Goal: Task Accomplishment & Management: Manage account settings

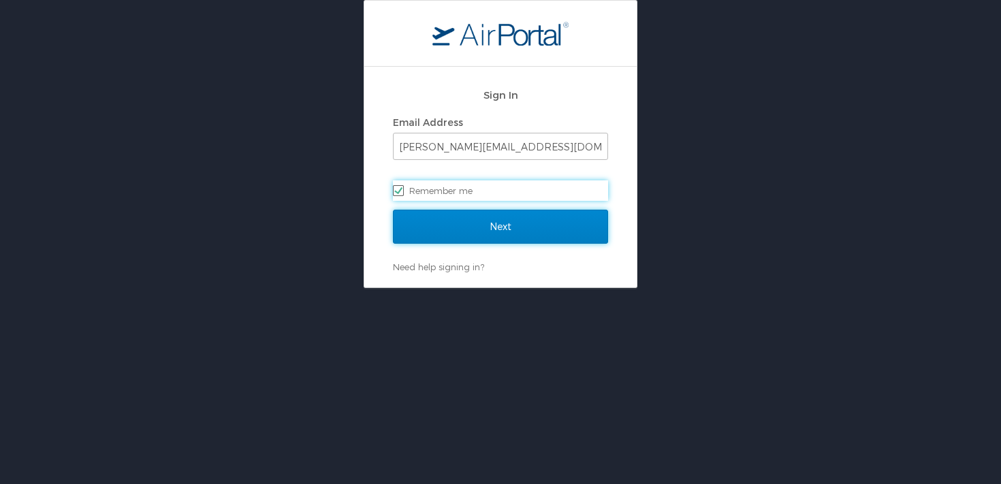
click at [489, 234] on input "Next" at bounding box center [500, 227] width 215 height 34
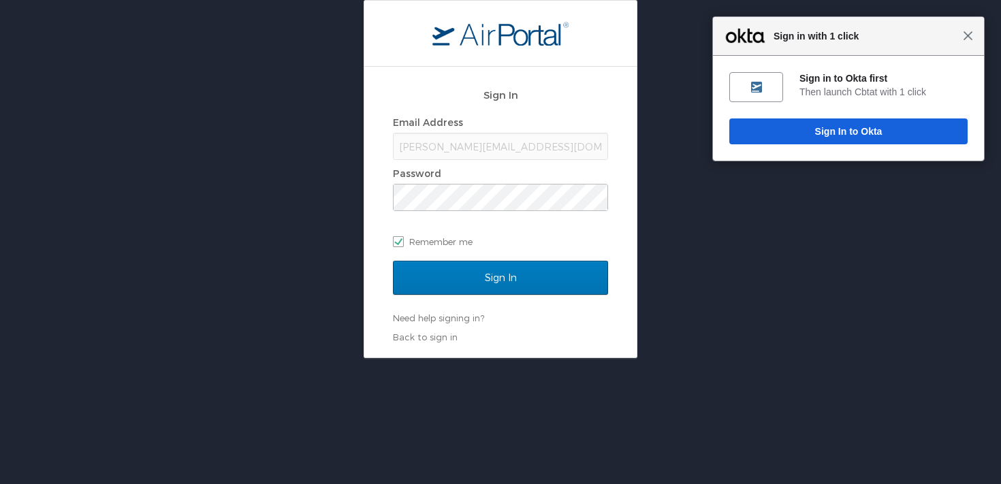
click at [969, 37] on span "Close" at bounding box center [968, 36] width 10 height 10
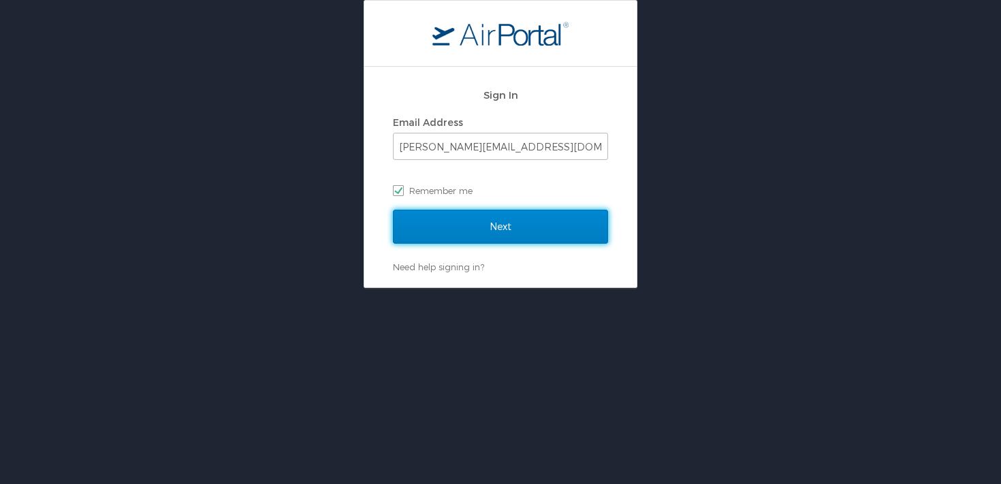
click at [486, 236] on input "Next" at bounding box center [500, 227] width 215 height 34
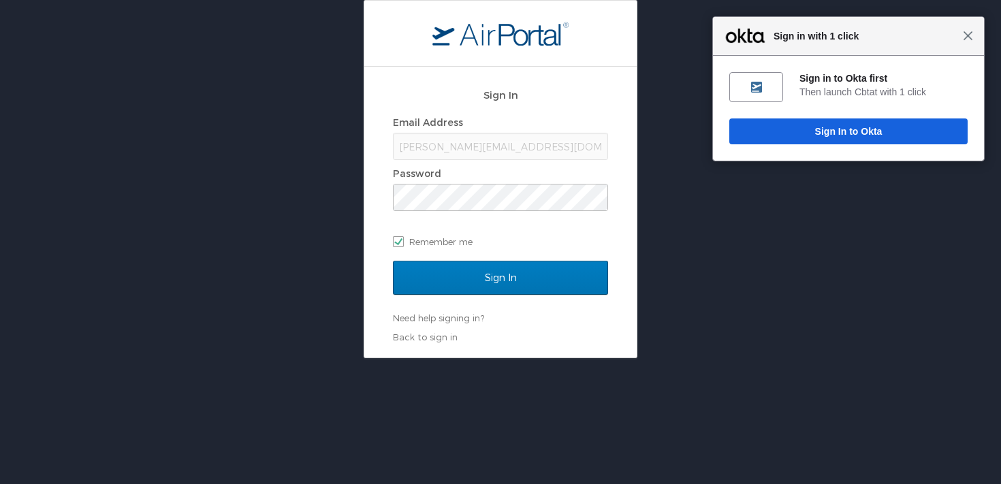
click at [965, 38] on span "Close" at bounding box center [968, 36] width 10 height 10
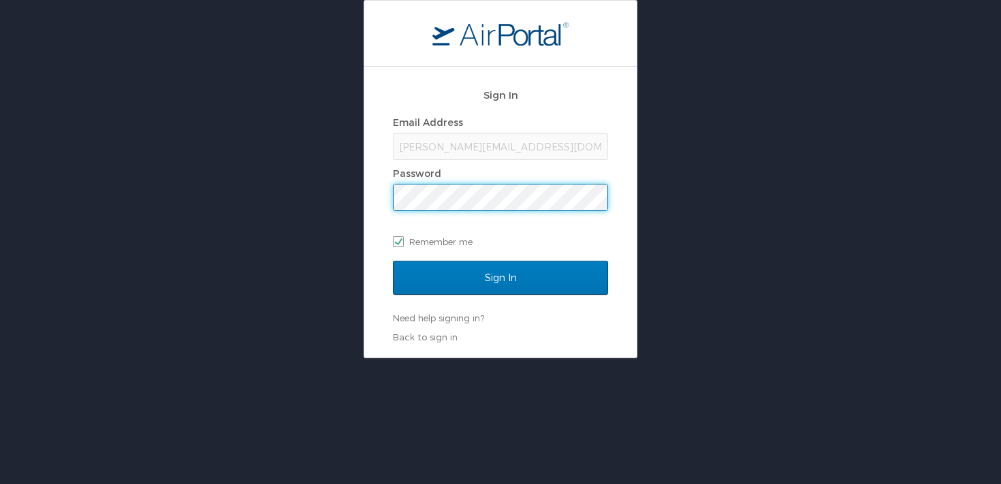
click at [0, 484] on com-1password-button at bounding box center [0, 484] width 0 height 0
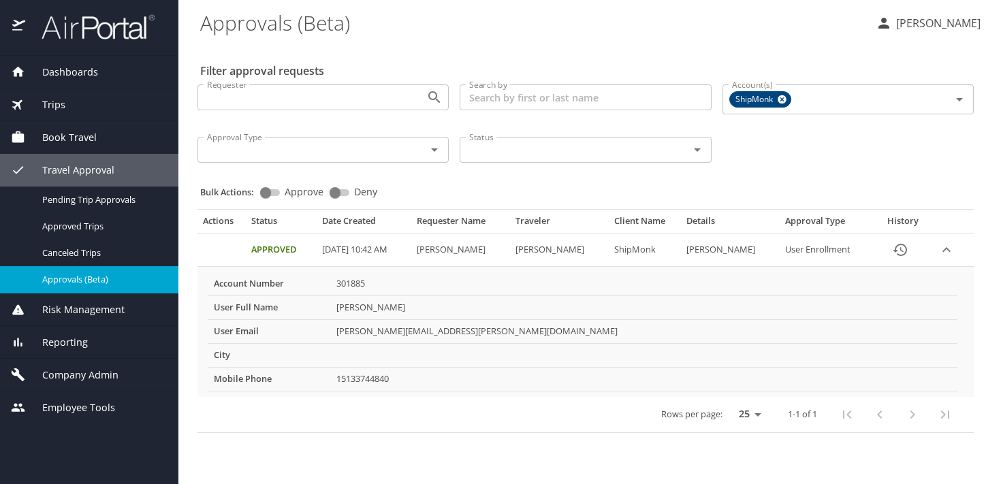
click at [66, 345] on span "Reporting" at bounding box center [56, 342] width 63 height 15
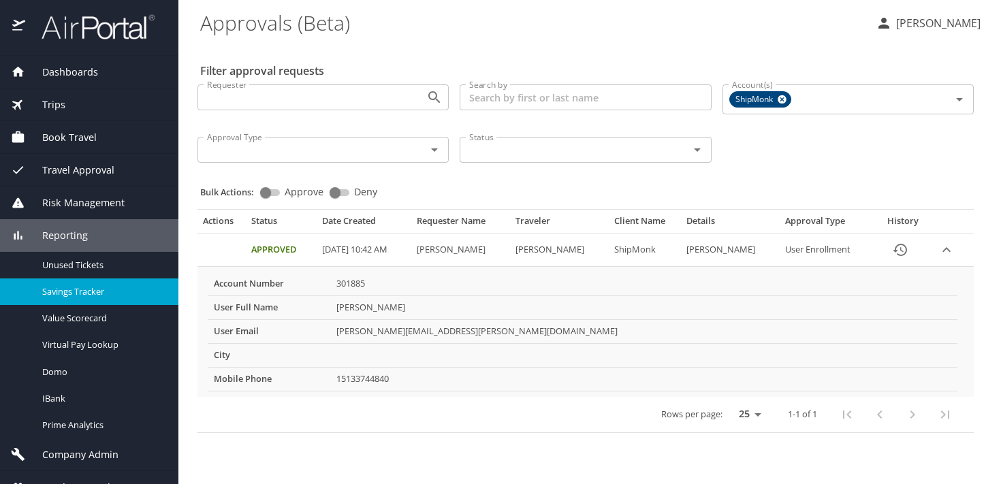
scroll to position [20, 0]
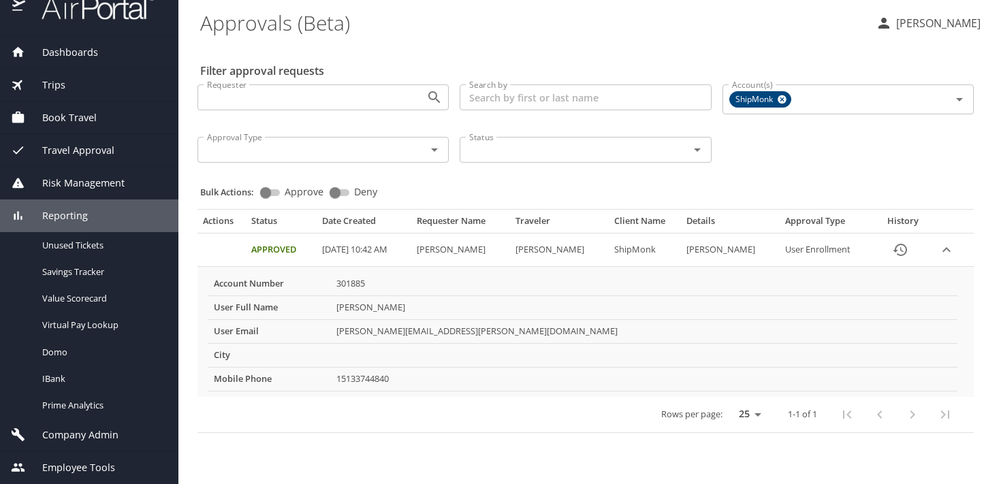
click at [68, 439] on span "Company Admin" at bounding box center [71, 435] width 93 height 15
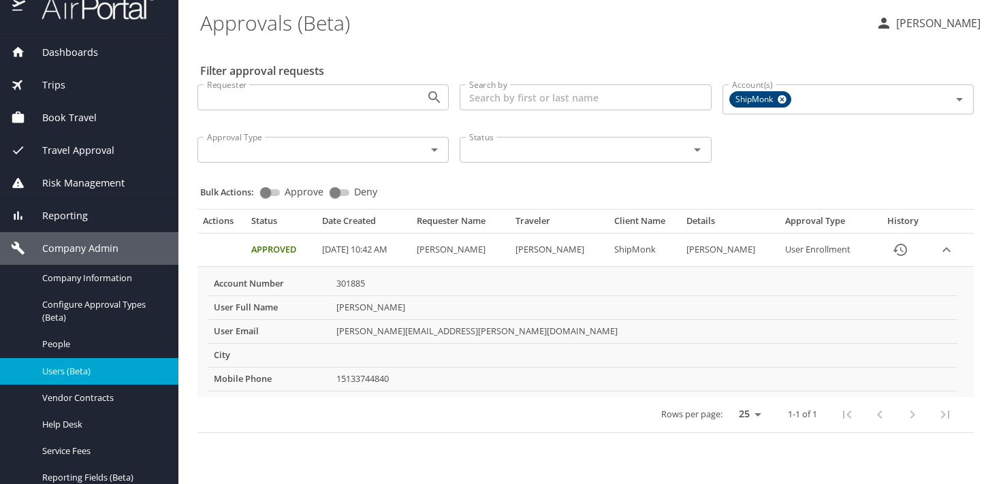
click at [105, 364] on div "Users (Beta)" at bounding box center [89, 372] width 157 height 16
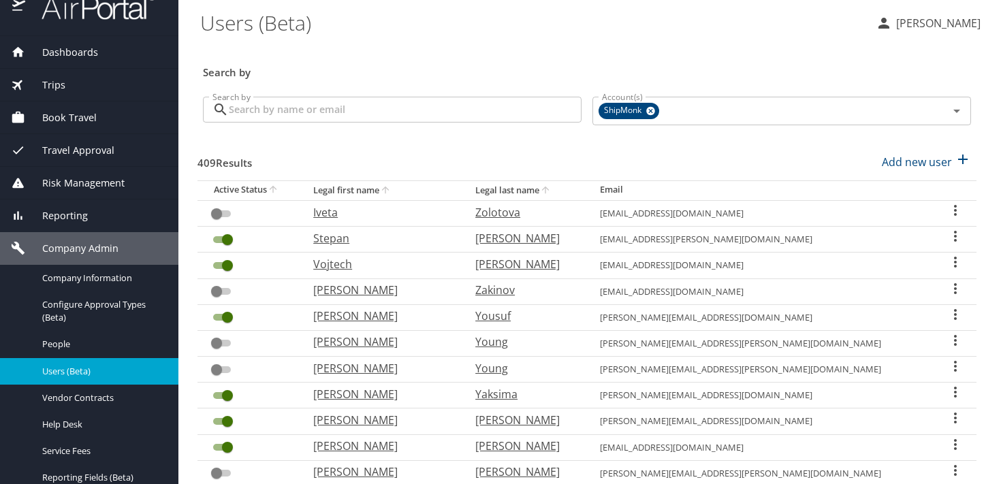
click at [290, 118] on input "Search by" at bounding box center [405, 110] width 353 height 26
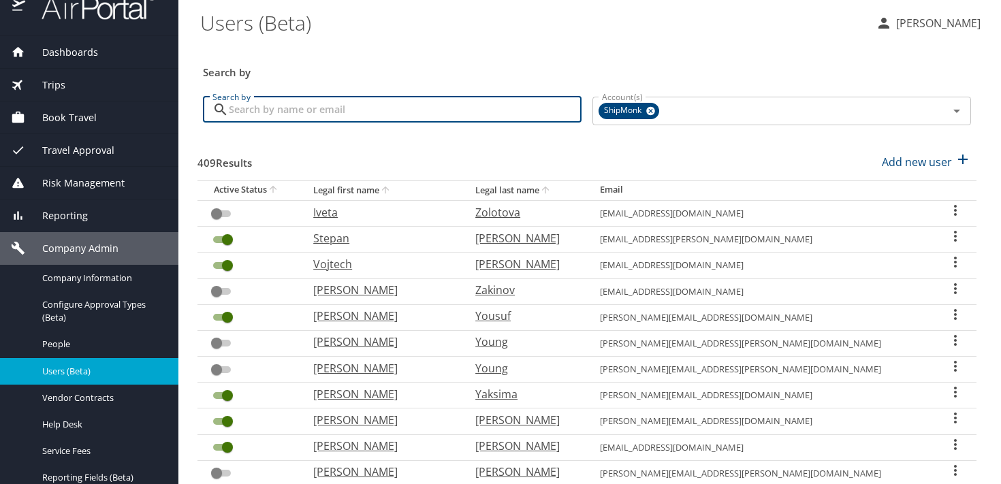
paste input "jan.gajdorus@shipmonk.com"
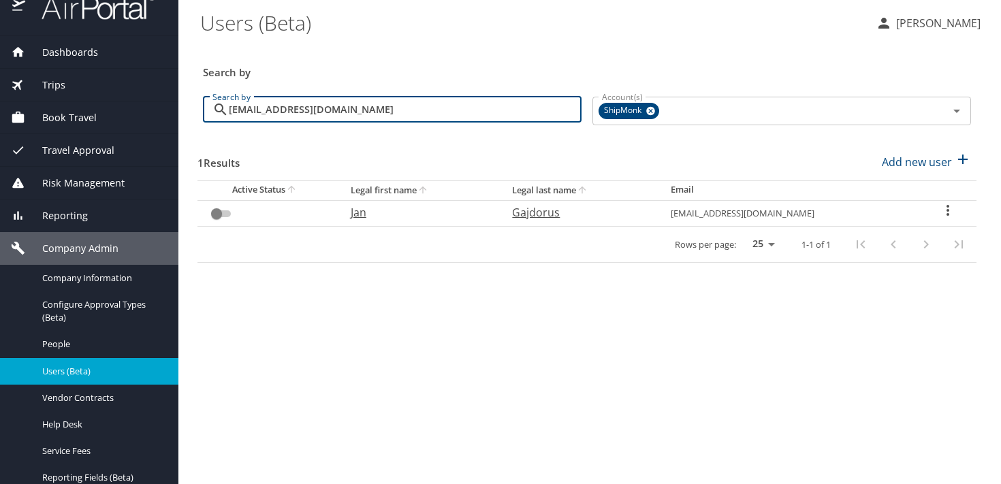
drag, startPoint x: 373, startPoint y: 110, endPoint x: 219, endPoint y: 110, distance: 153.9
click at [219, 110] on div "jan.gajdorus@shipmonk.com Search by" at bounding box center [392, 110] width 379 height 26
paste input "gigi.dhaliwal"
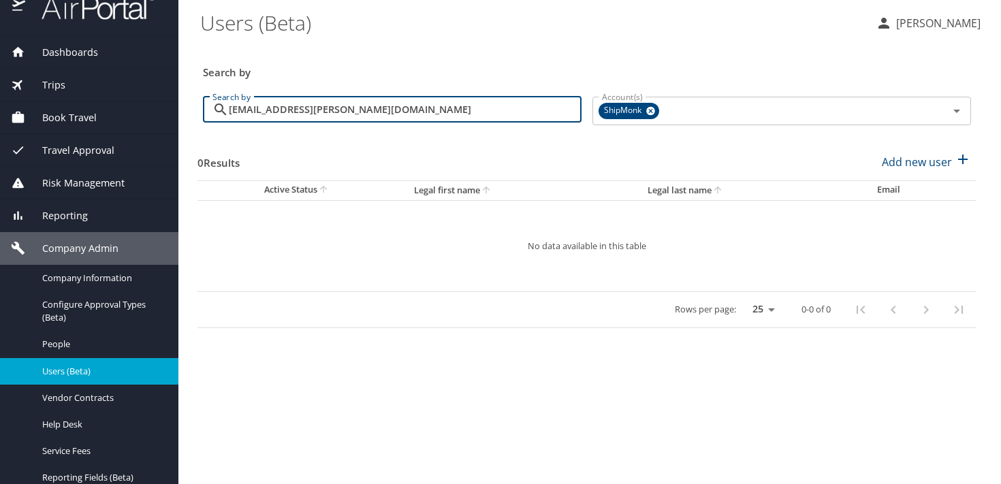
drag, startPoint x: 376, startPoint y: 111, endPoint x: 213, endPoint y: 107, distance: 163.5
click at [213, 107] on div "gigi.dhaliwal@shipmonk.com Search by" at bounding box center [392, 110] width 379 height 26
paste input "bryancharlesroberts@gmail"
type input "bryancharlesroberts@gmail.com"
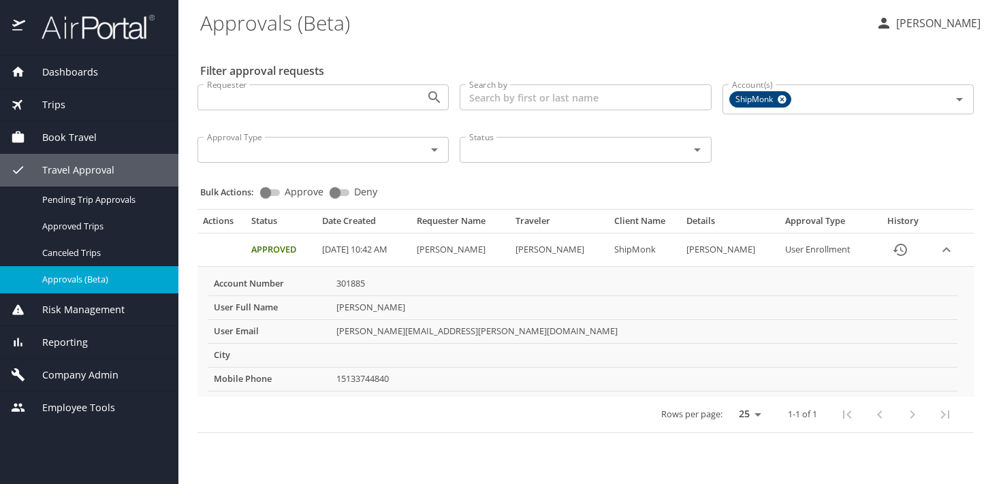
click at [87, 134] on span "Book Travel" at bounding box center [61, 137] width 72 height 15
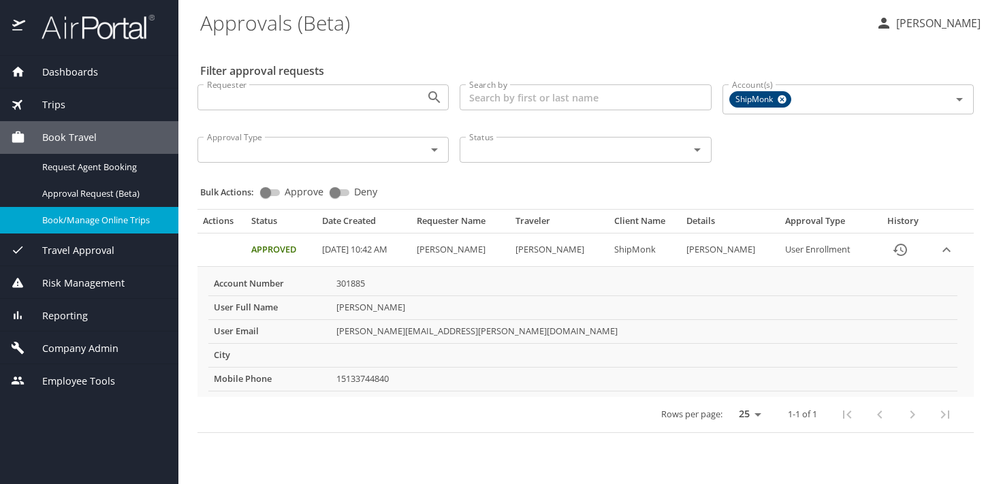
click at [97, 221] on span "Book/Manage Online Trips" at bounding box center [102, 220] width 120 height 13
